Goal: Check status: Check status

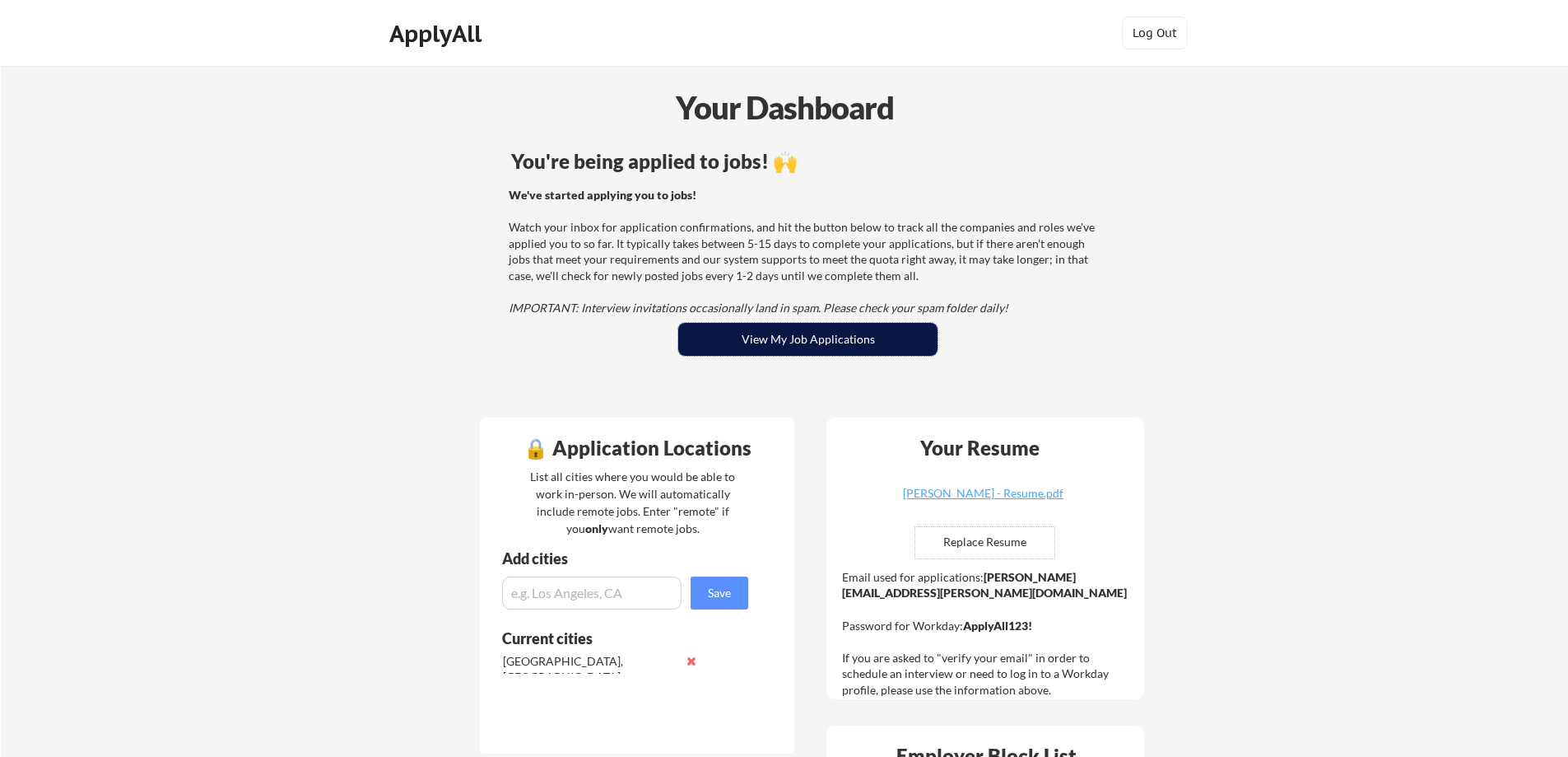
click at [547, 334] on button "View My Job Applications" at bounding box center [808, 340] width 259 height 33
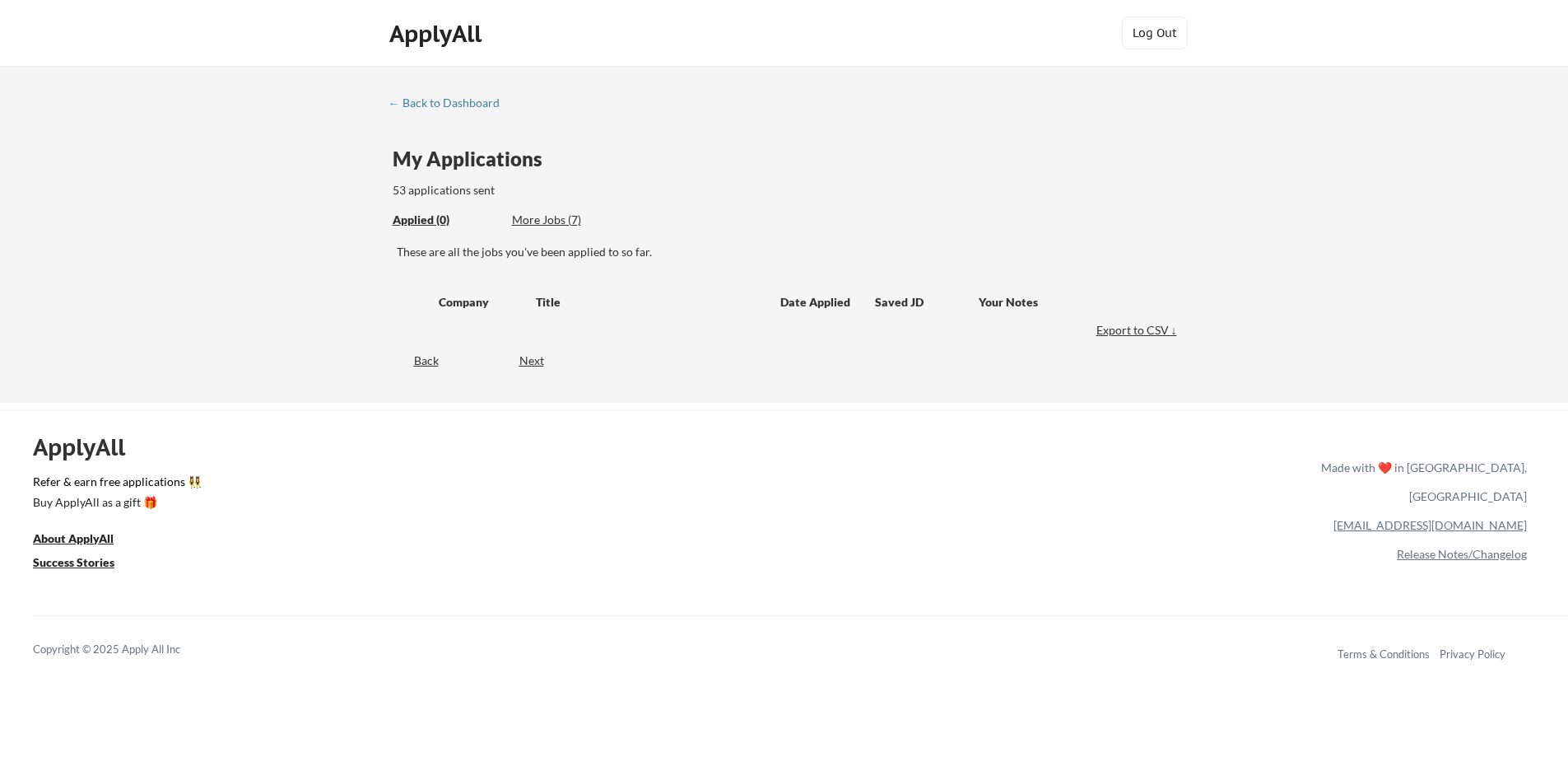
click at [441, 103] on div "← Back to Dashboard" at bounding box center [450, 102] width 123 height 11
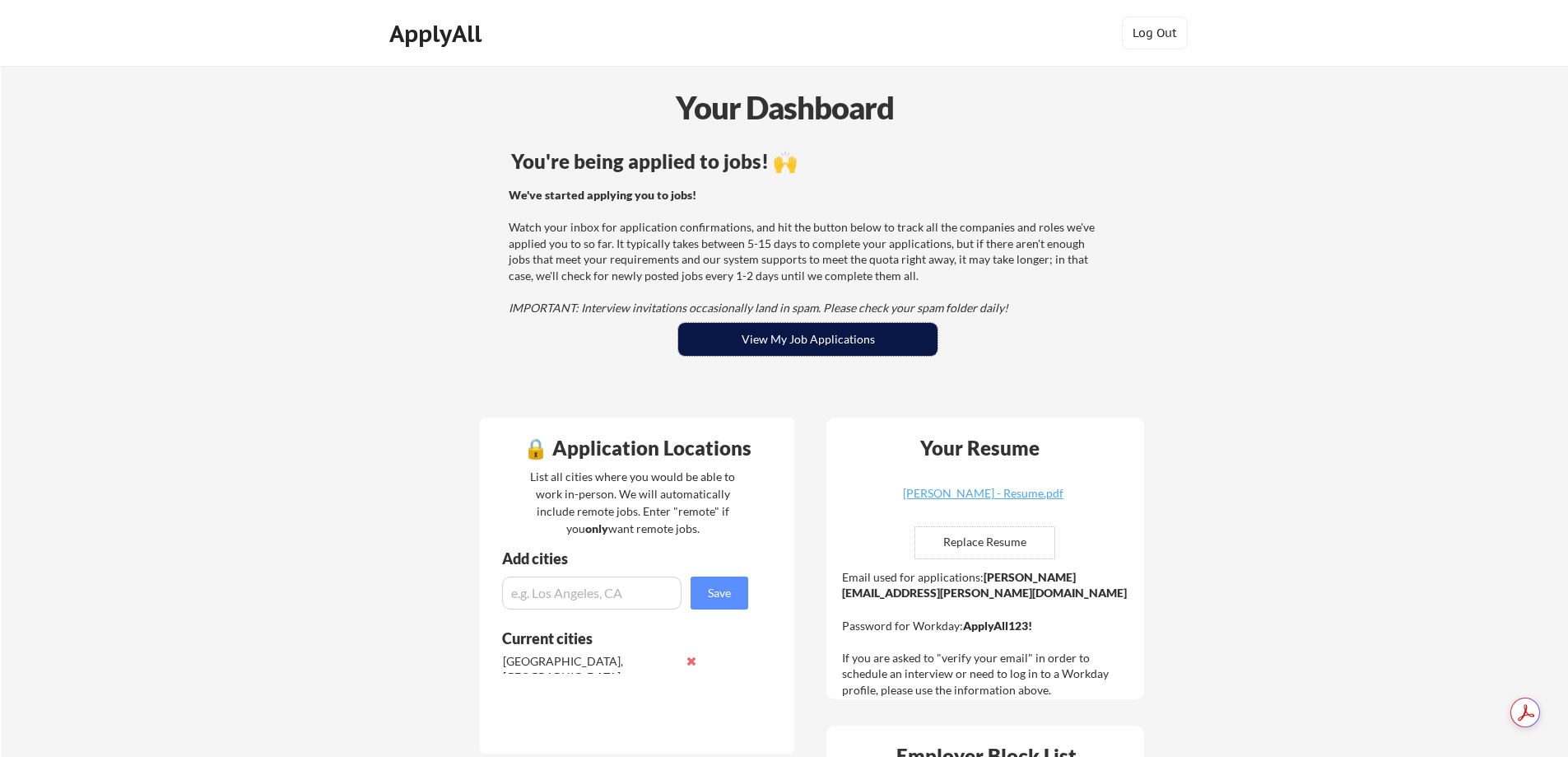
click at [739, 334] on button "View My Job Applications" at bounding box center [808, 340] width 259 height 33
